Goal: Transaction & Acquisition: Obtain resource

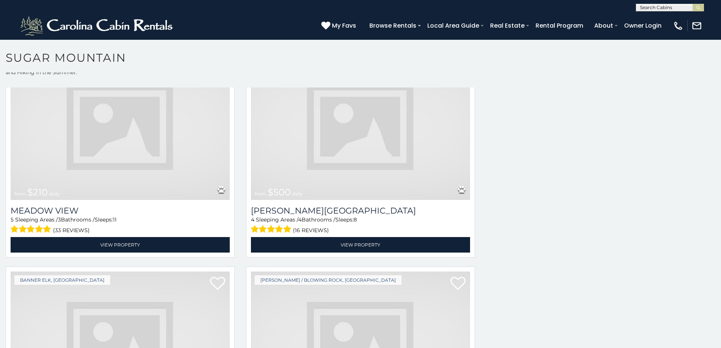
scroll to position [1257, 0]
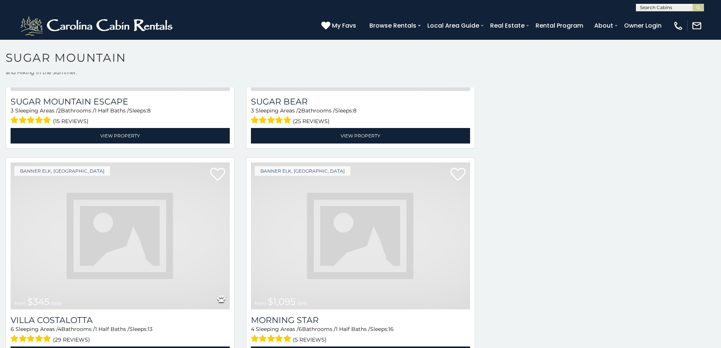
click at [269, 241] on img at bounding box center [360, 235] width 219 height 147
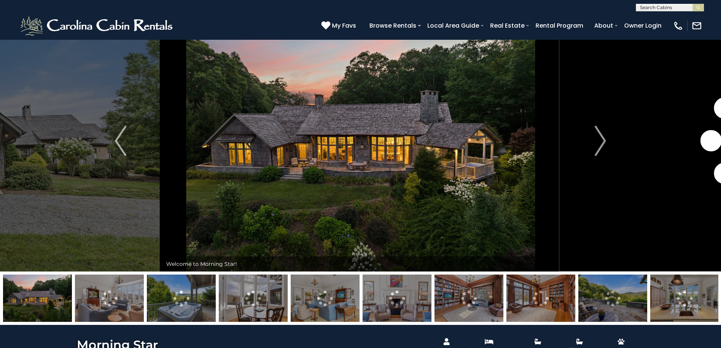
scroll to position [31, 0]
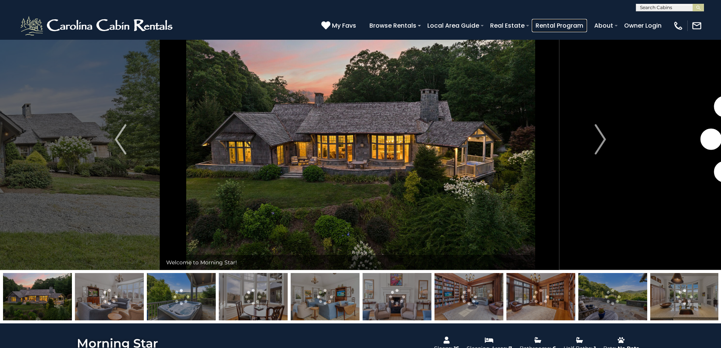
click at [562, 29] on link "Rental Program" at bounding box center [559, 25] width 55 height 13
